Goal: Task Accomplishment & Management: Use online tool/utility

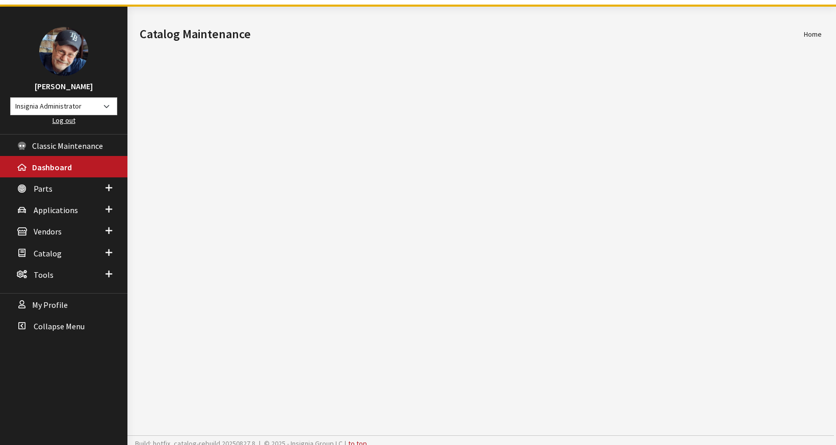
scroll to position [38, 0]
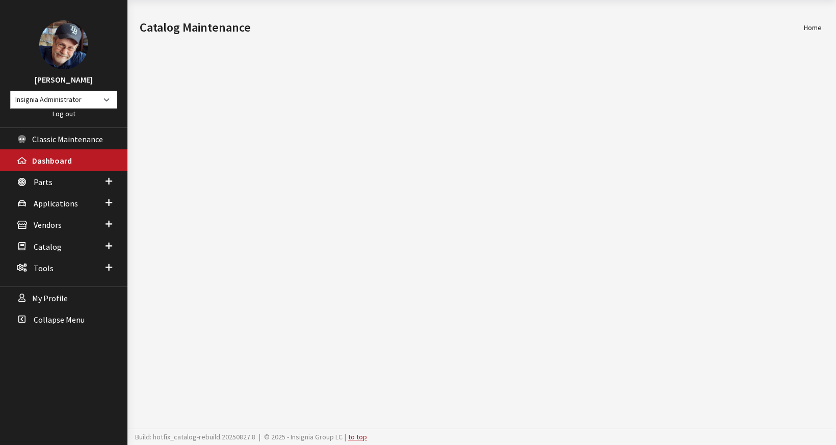
click at [228, 227] on div "Modal title Cancel Yes OK Modal title OK Home Catalog Maintenance Branch: hotfi…" at bounding box center [480, 222] width 706 height 445
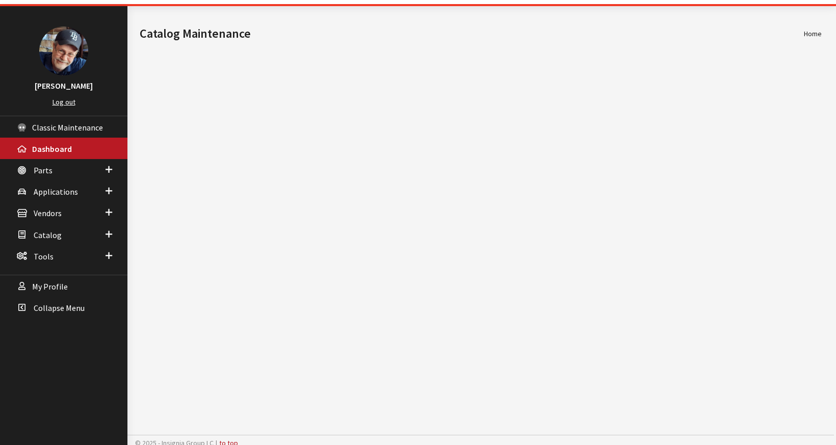
scroll to position [38, 0]
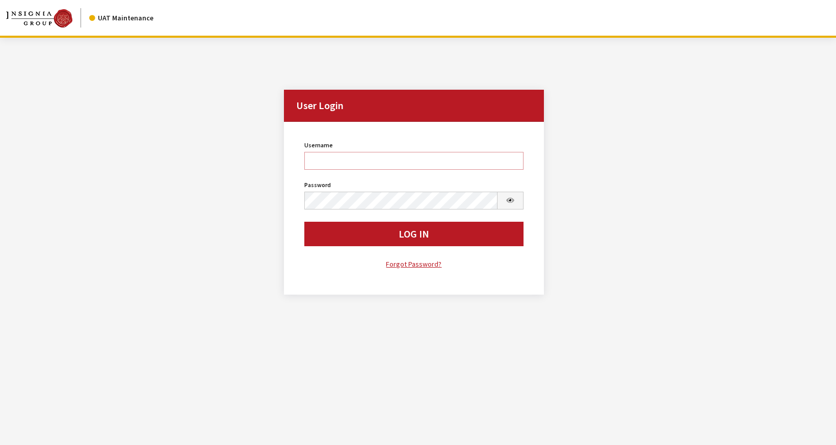
type input "rgoodwin"
click at [217, 194] on div "User Login User Login Username rgoodwin Username is required. Password Password…" at bounding box center [413, 172] width 815 height 269
